Goal: Obtain resource: Download file/media

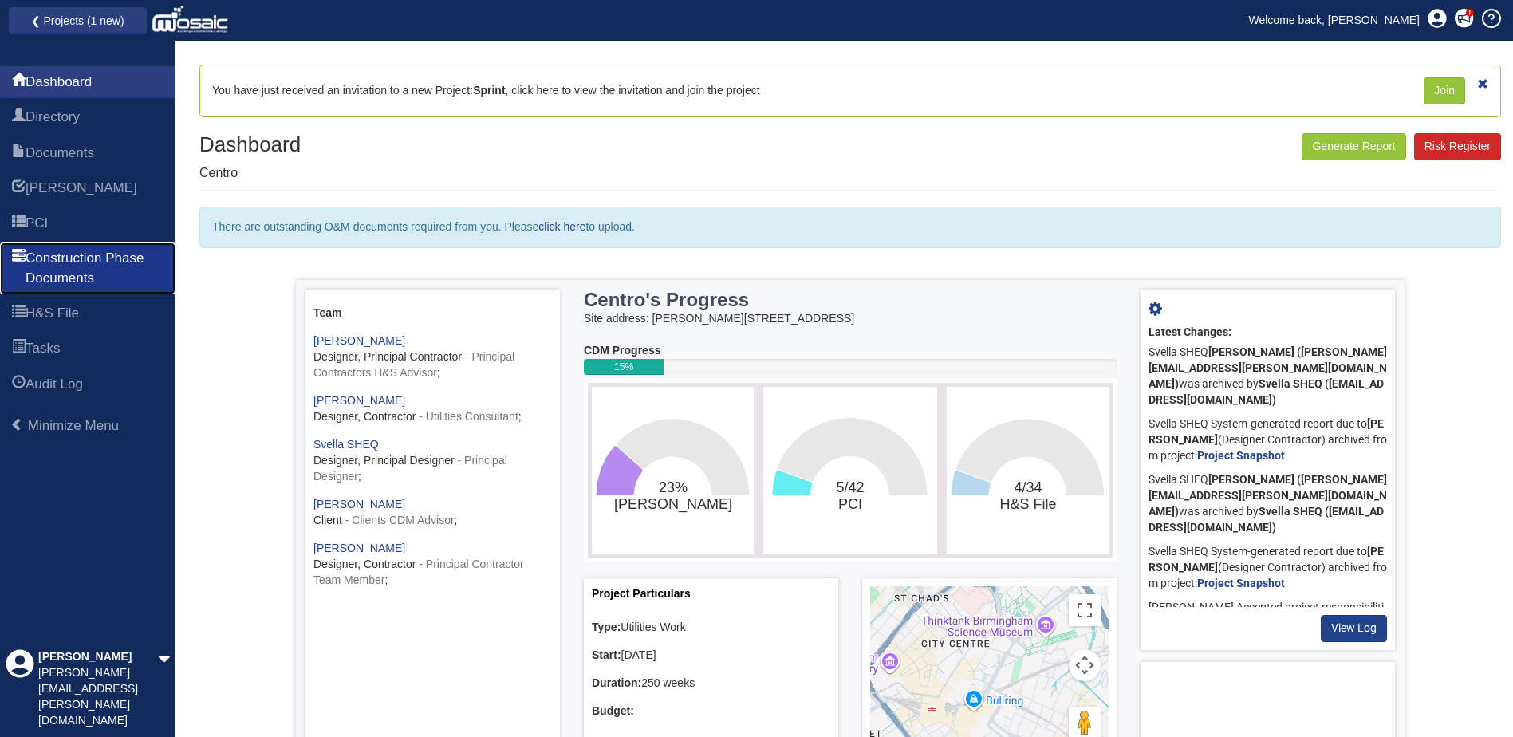
click at [63, 257] on span "Construction Phase Documents" at bounding box center [95, 268] width 138 height 39
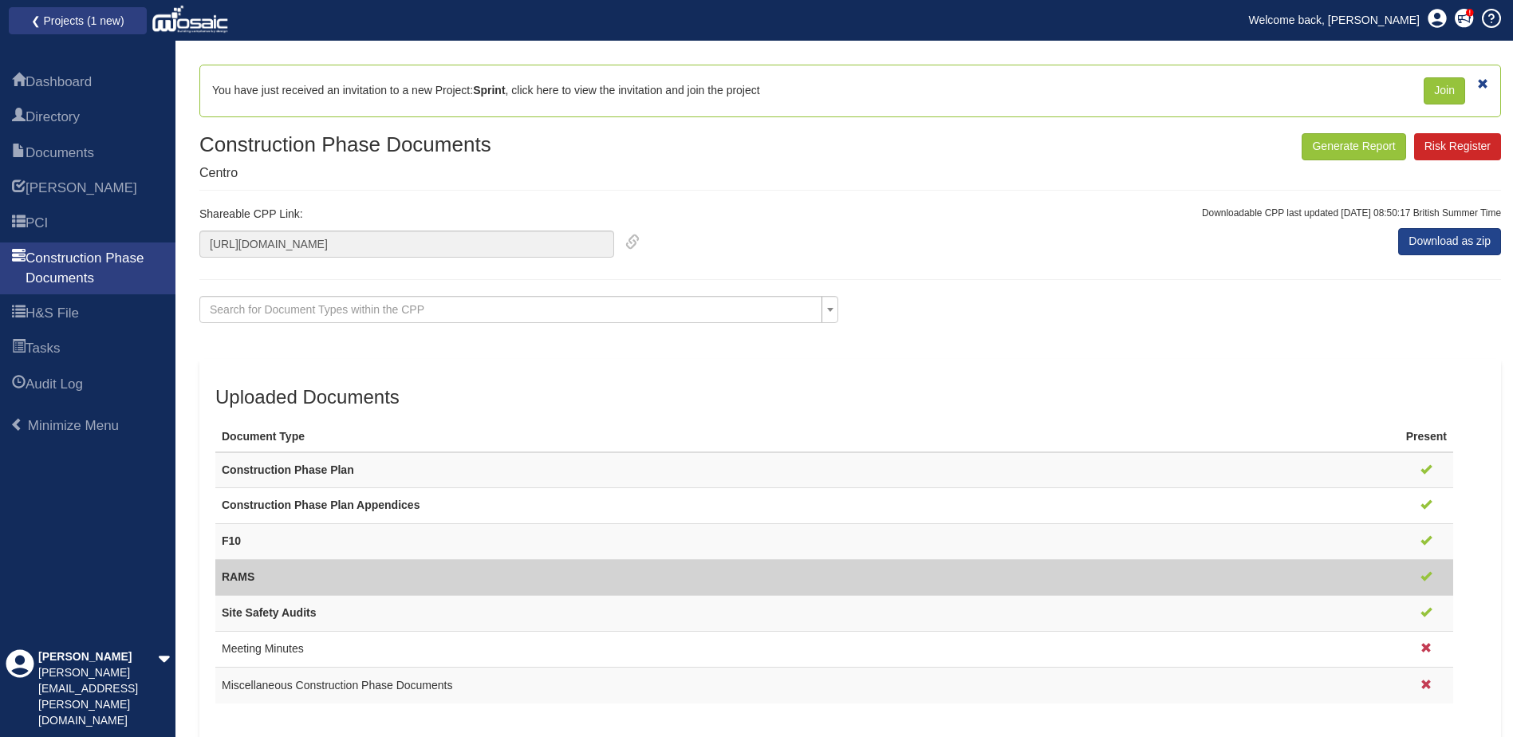
scroll to position [3, 0]
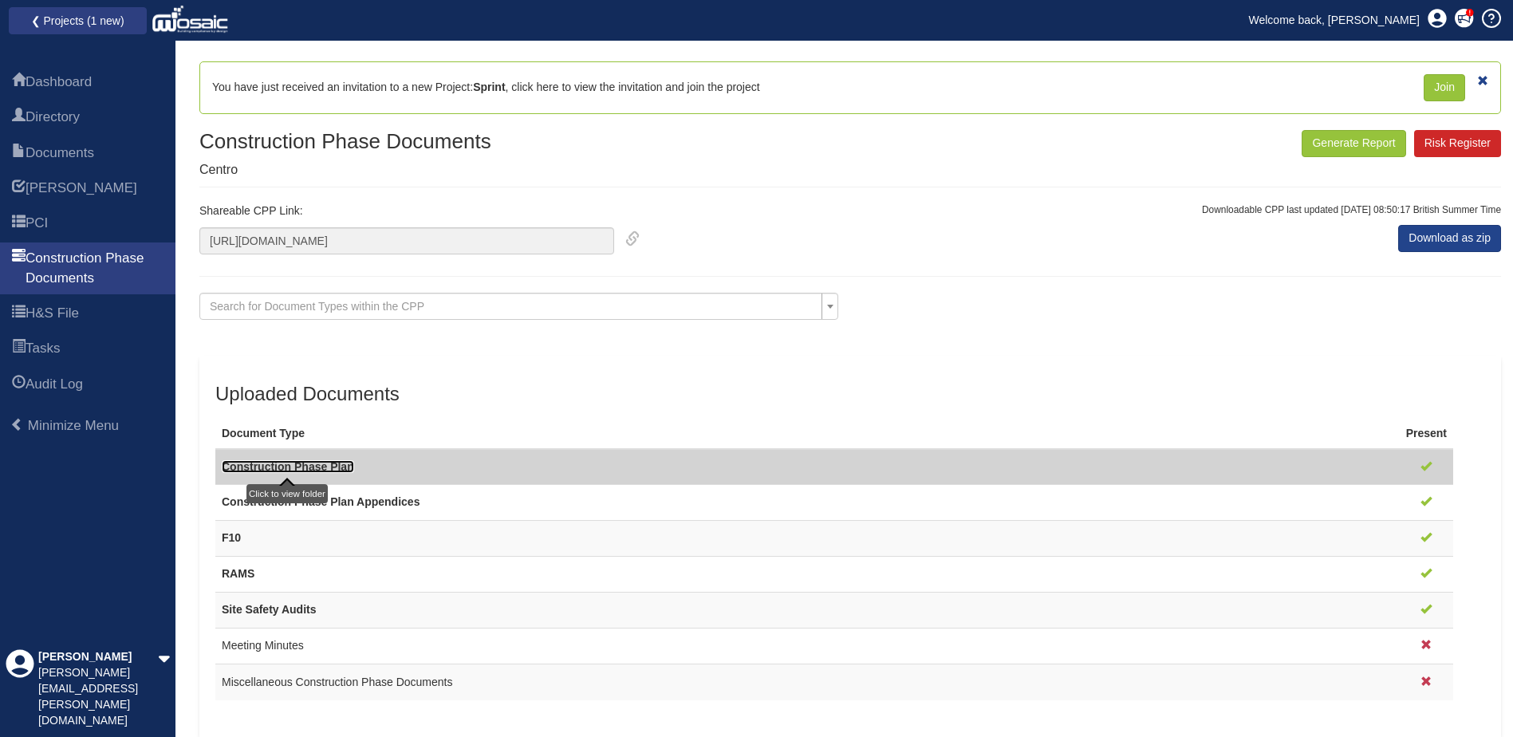
click at [306, 463] on link "Construction Phase Plan" at bounding box center [288, 466] width 132 height 13
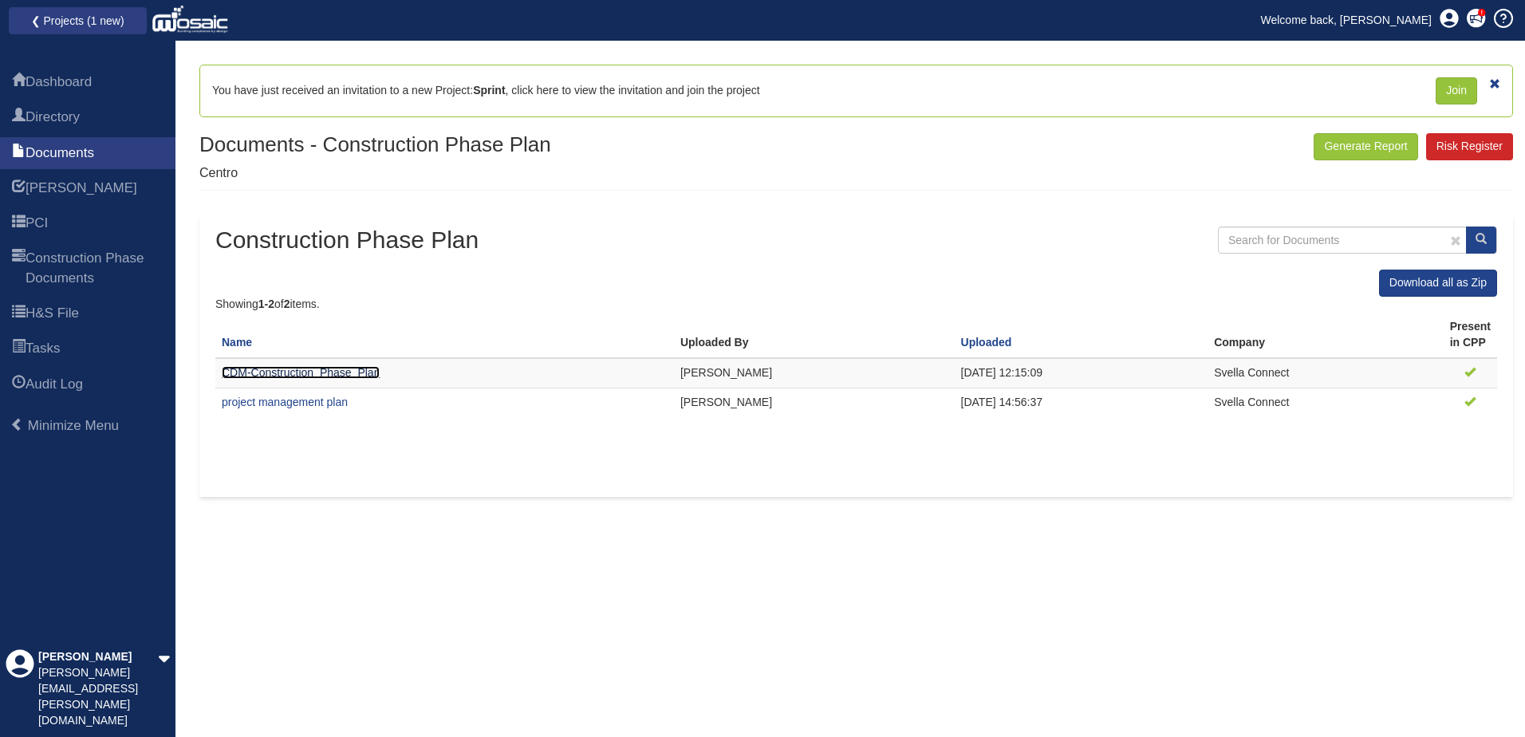
click at [318, 374] on link "CDM-Construction_Phase_Plan" at bounding box center [301, 372] width 158 height 13
click at [94, 144] on span "Documents" at bounding box center [60, 153] width 69 height 19
click at [94, 146] on span "Documents" at bounding box center [60, 153] width 69 height 19
click at [90, 149] on span "Documents" at bounding box center [60, 153] width 69 height 19
click at [90, 147] on span "Documents" at bounding box center [60, 153] width 69 height 19
